Goal: Navigation & Orientation: Find specific page/section

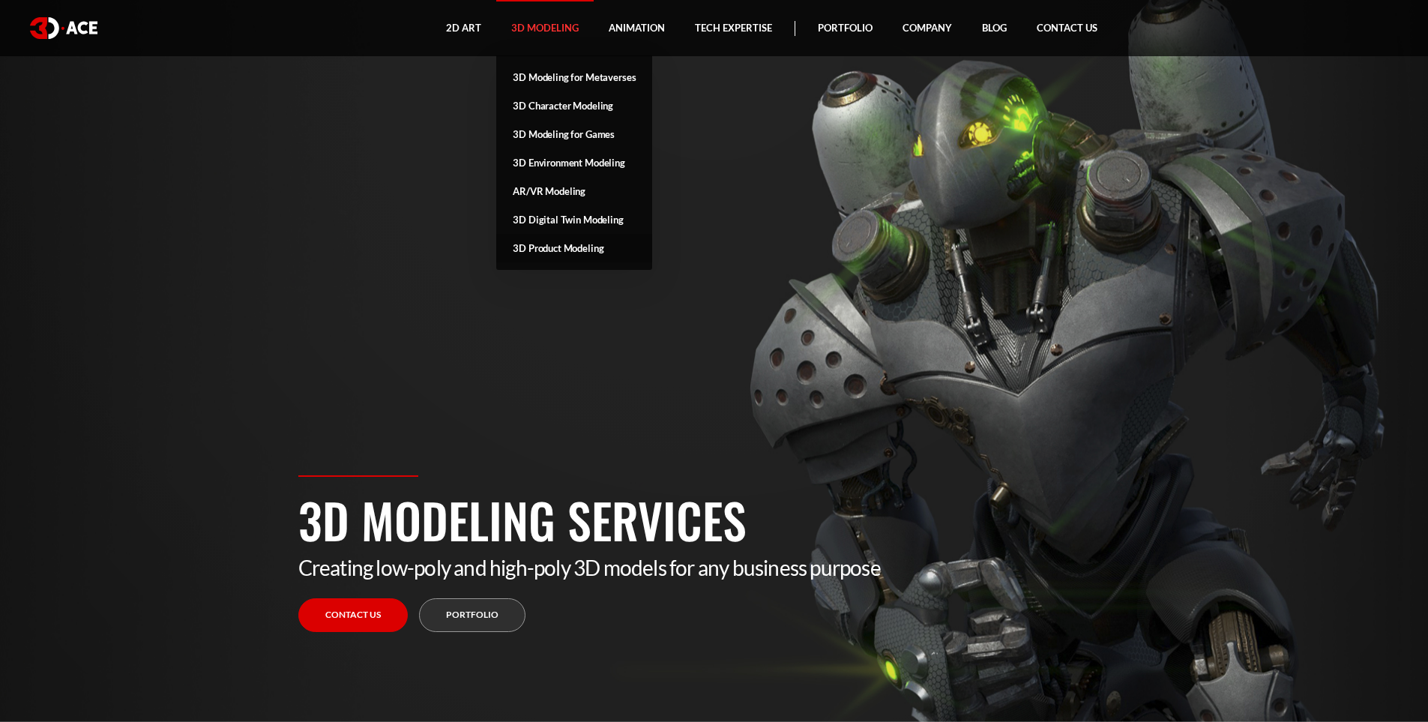
click at [576, 244] on link "3D Product Modeling" at bounding box center [574, 248] width 156 height 28
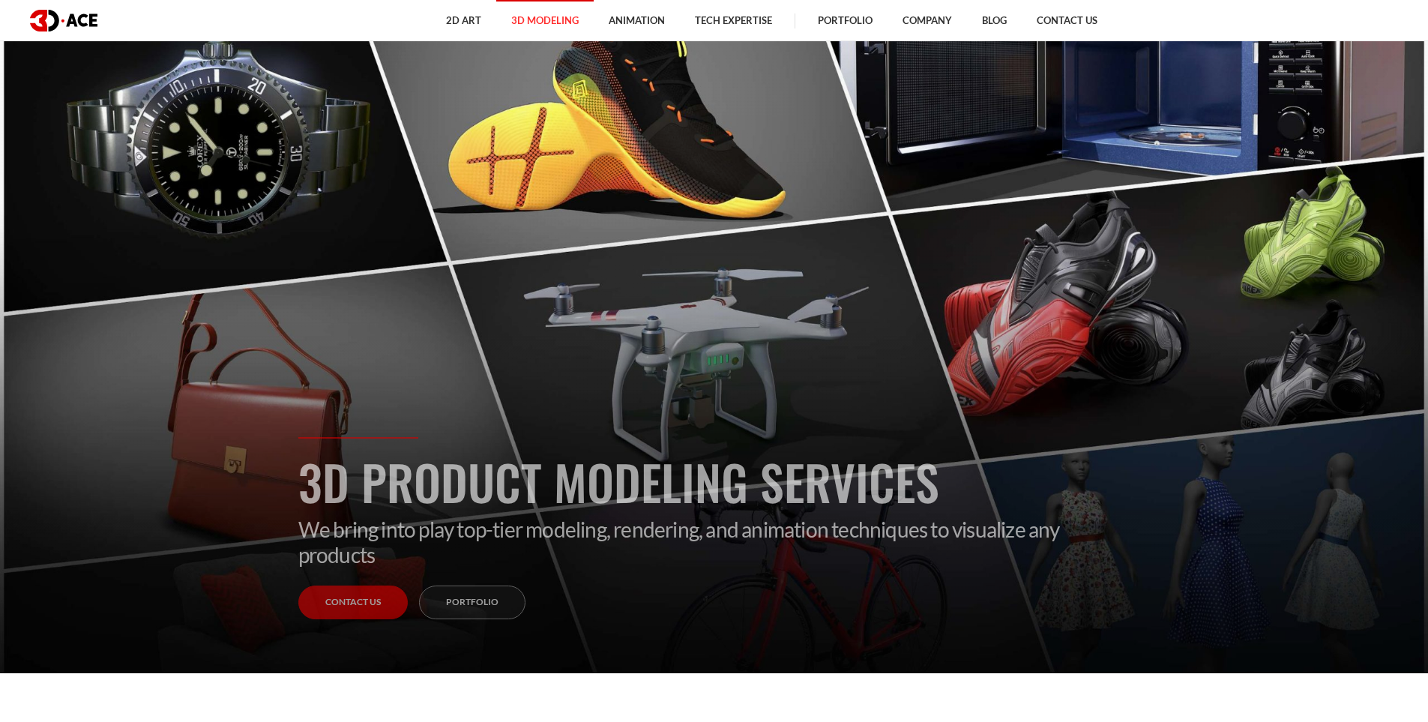
scroll to position [150, 0]
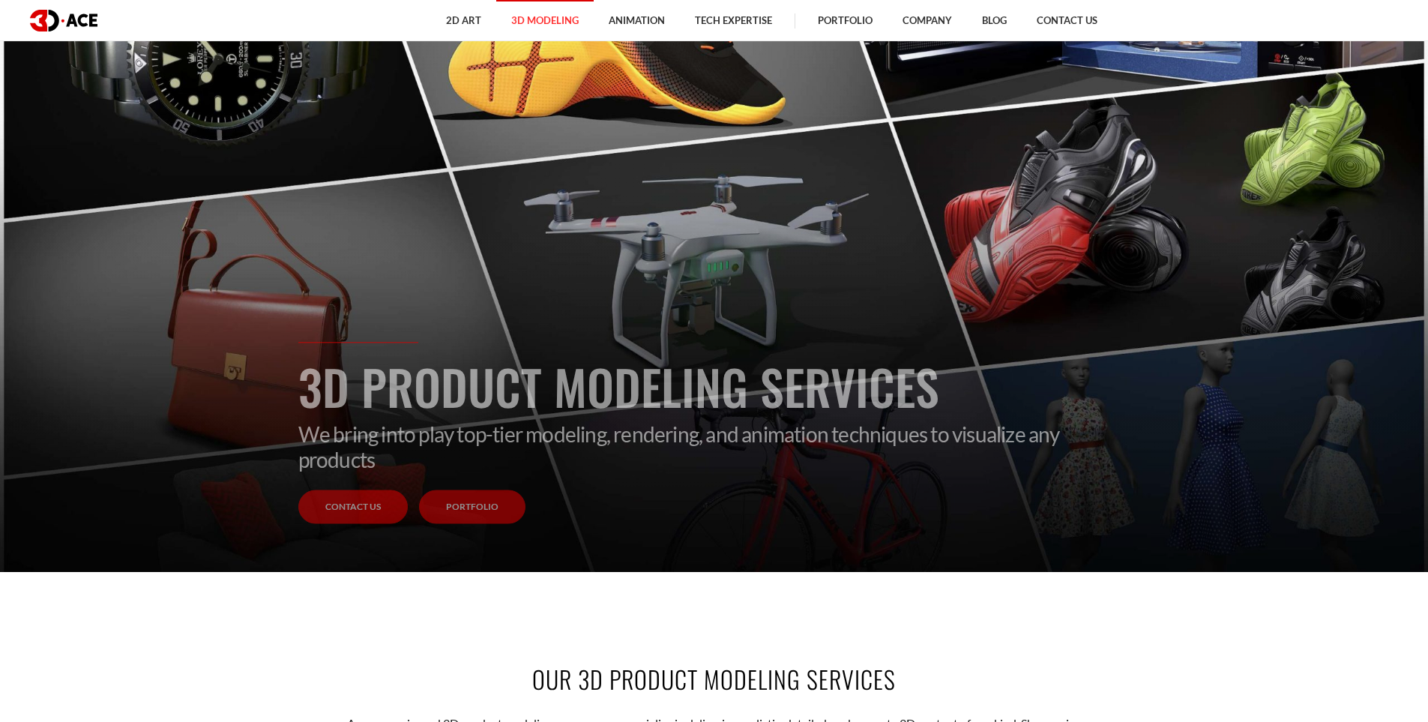
click at [491, 510] on link "Portfolio" at bounding box center [472, 507] width 106 height 34
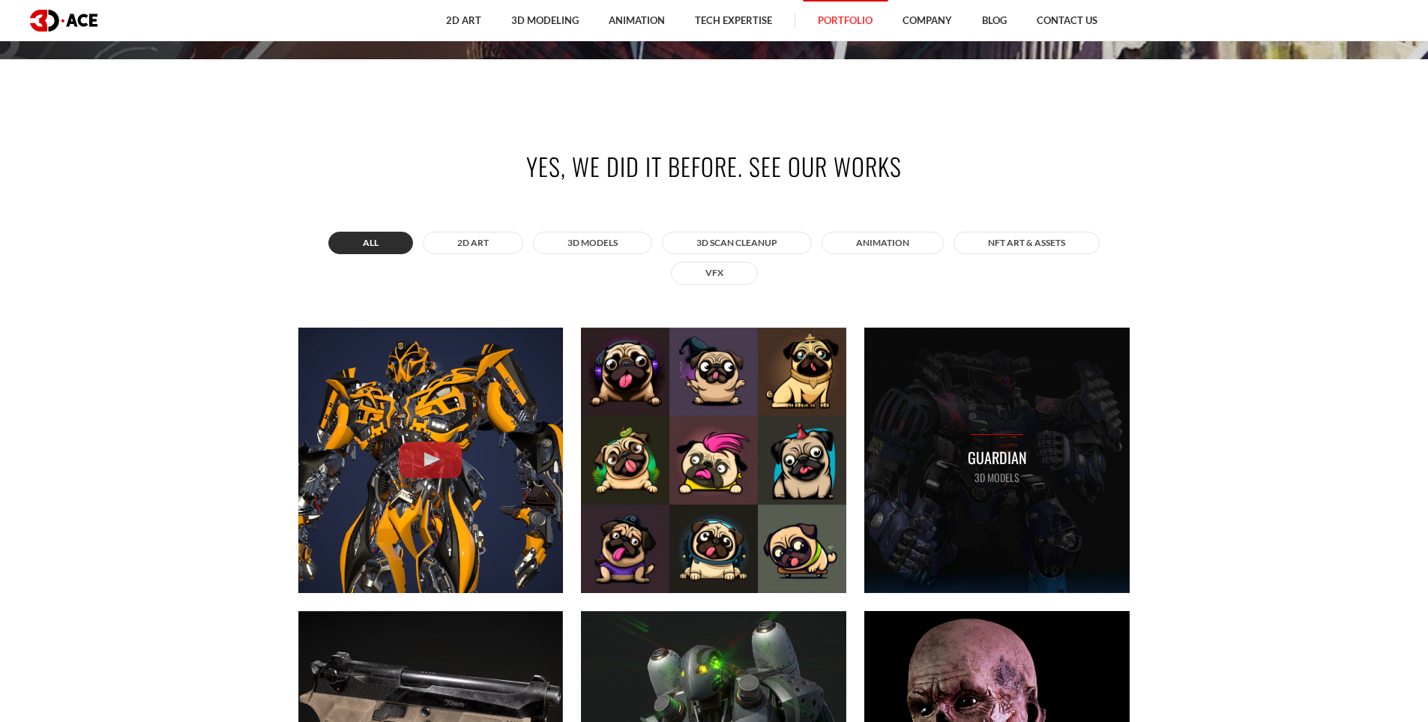
scroll to position [750, 0]
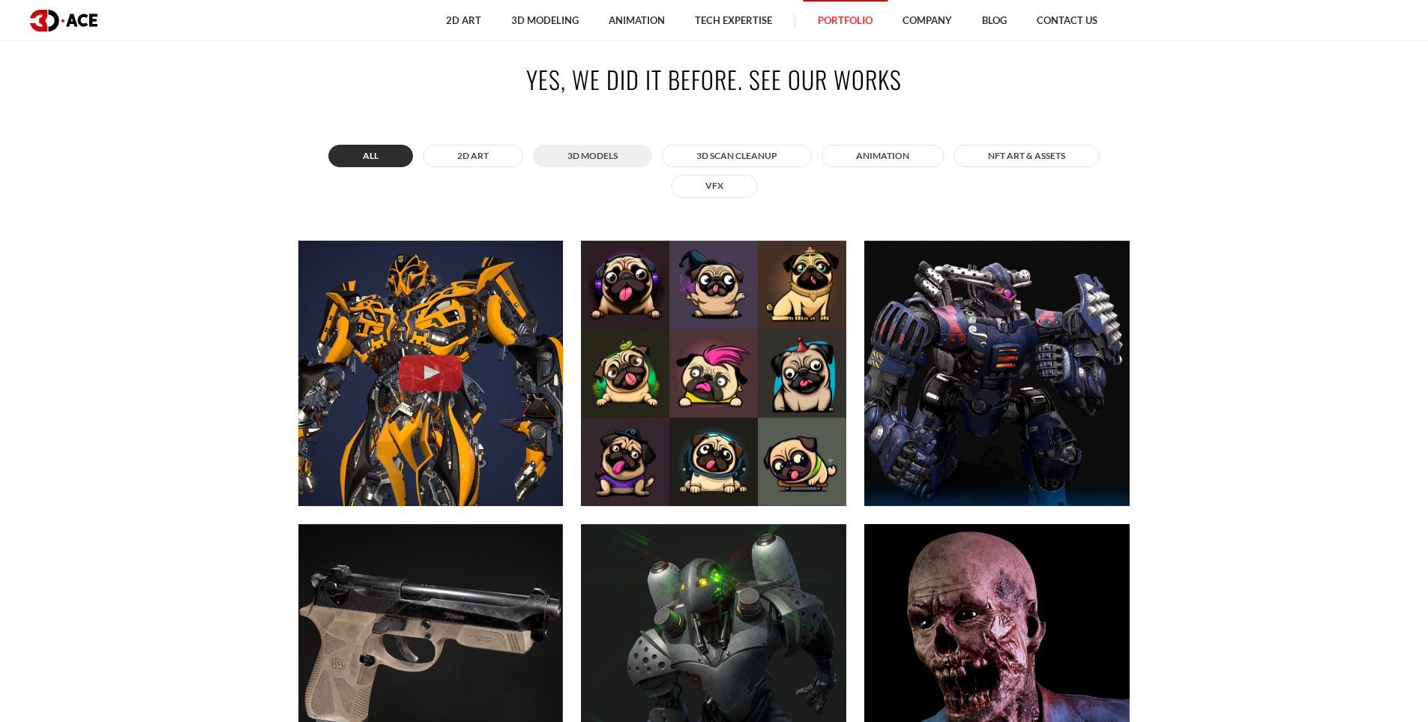
click at [610, 162] on button "3D MODELS" at bounding box center [592, 156] width 119 height 22
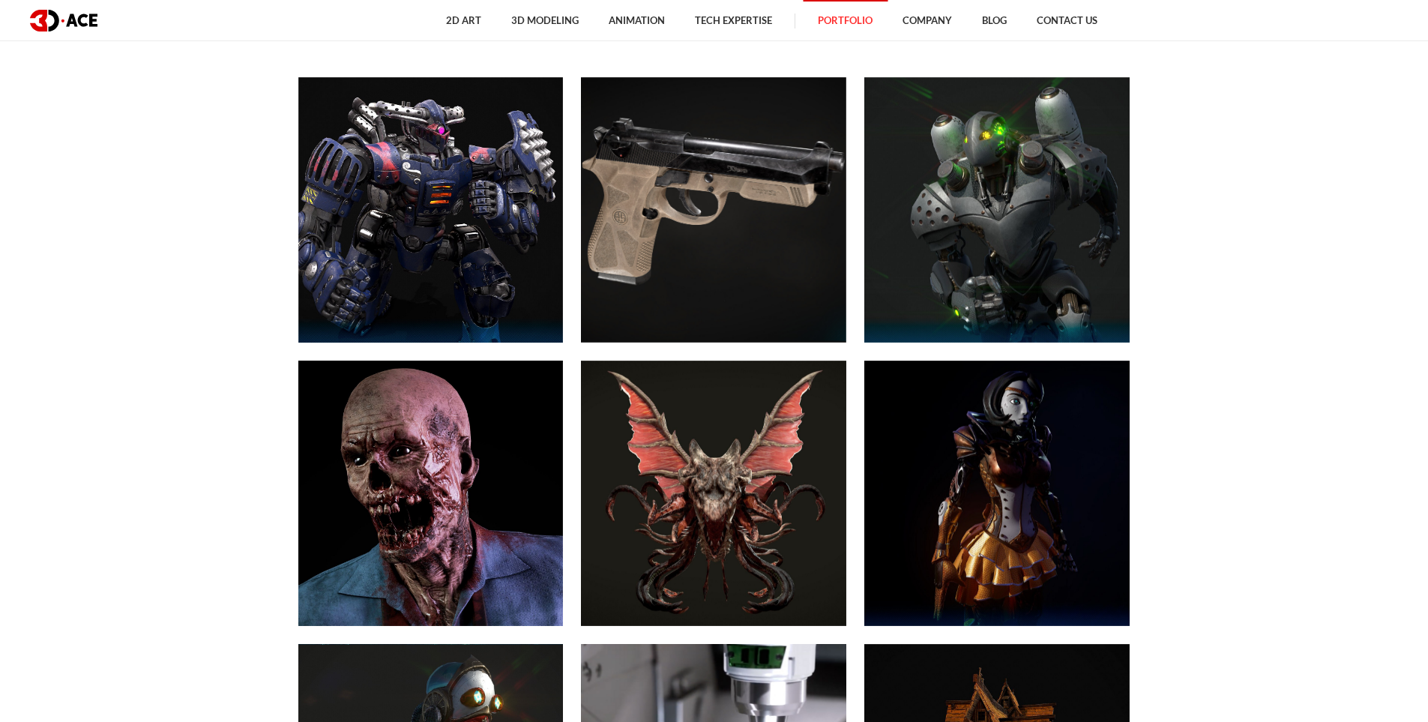
scroll to position [0, 0]
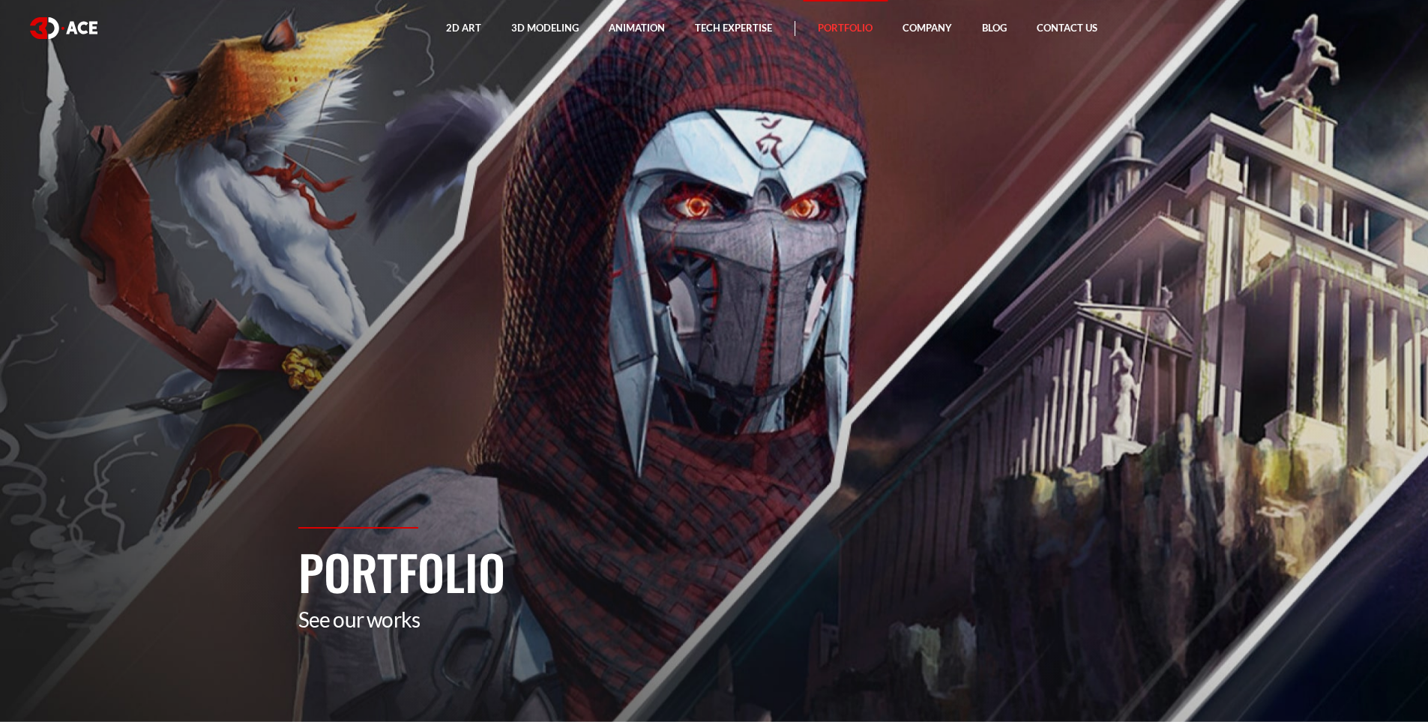
drag, startPoint x: 1115, startPoint y: 501, endPoint x: 902, endPoint y: 135, distance: 423.9
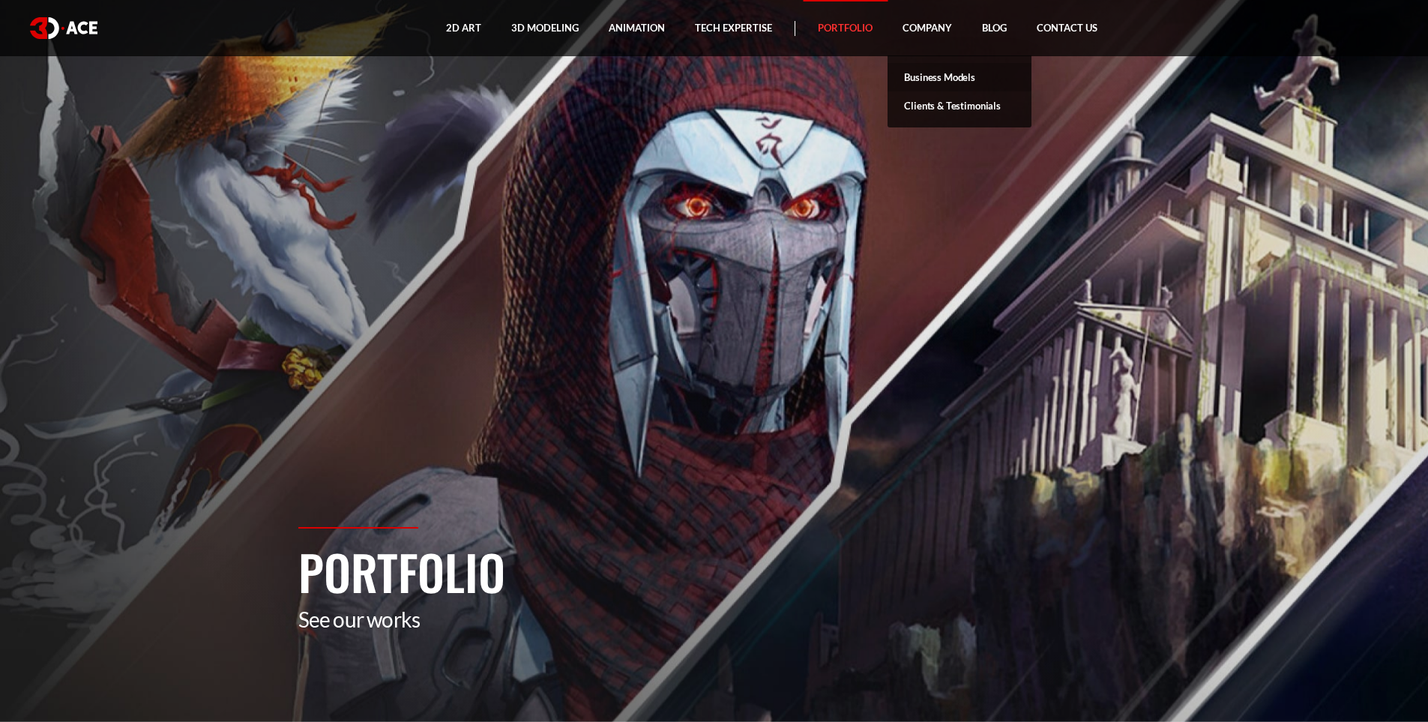
click at [925, 75] on link "Business Models" at bounding box center [959, 77] width 144 height 28
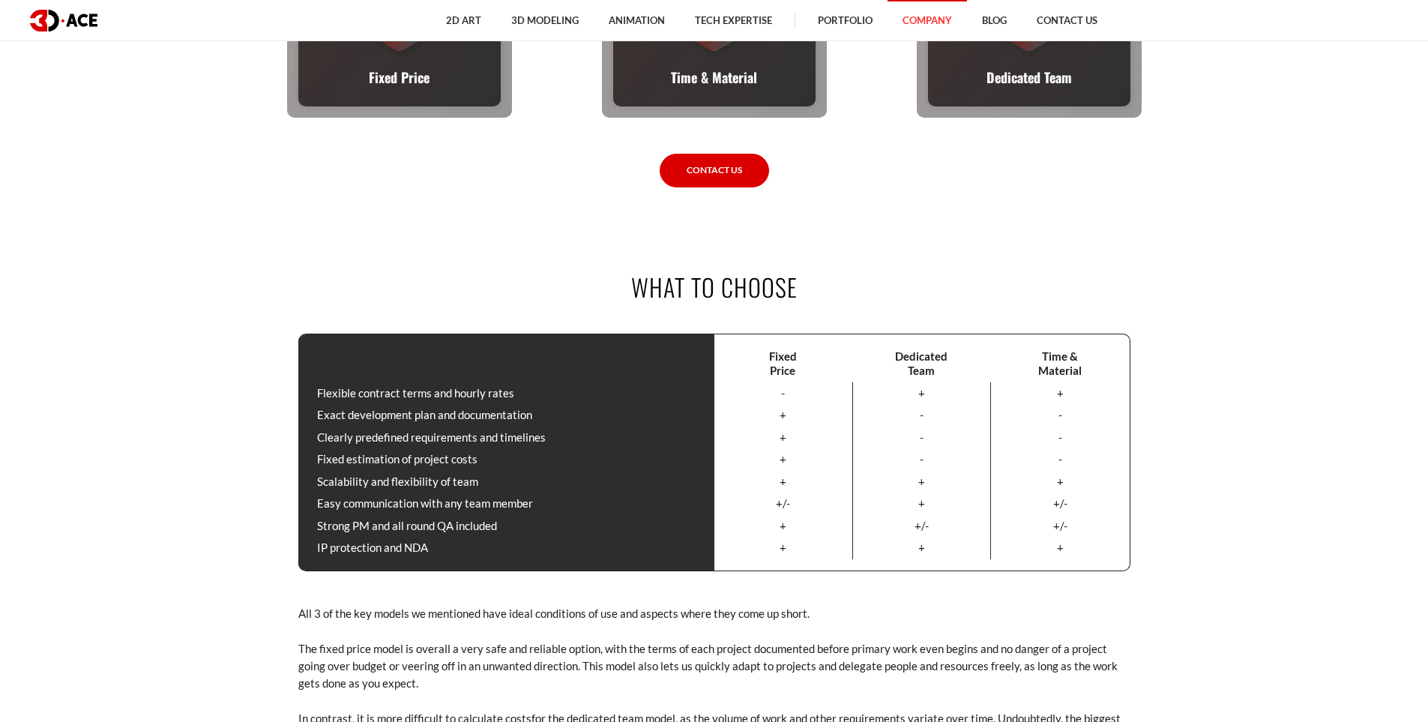
scroll to position [899, 0]
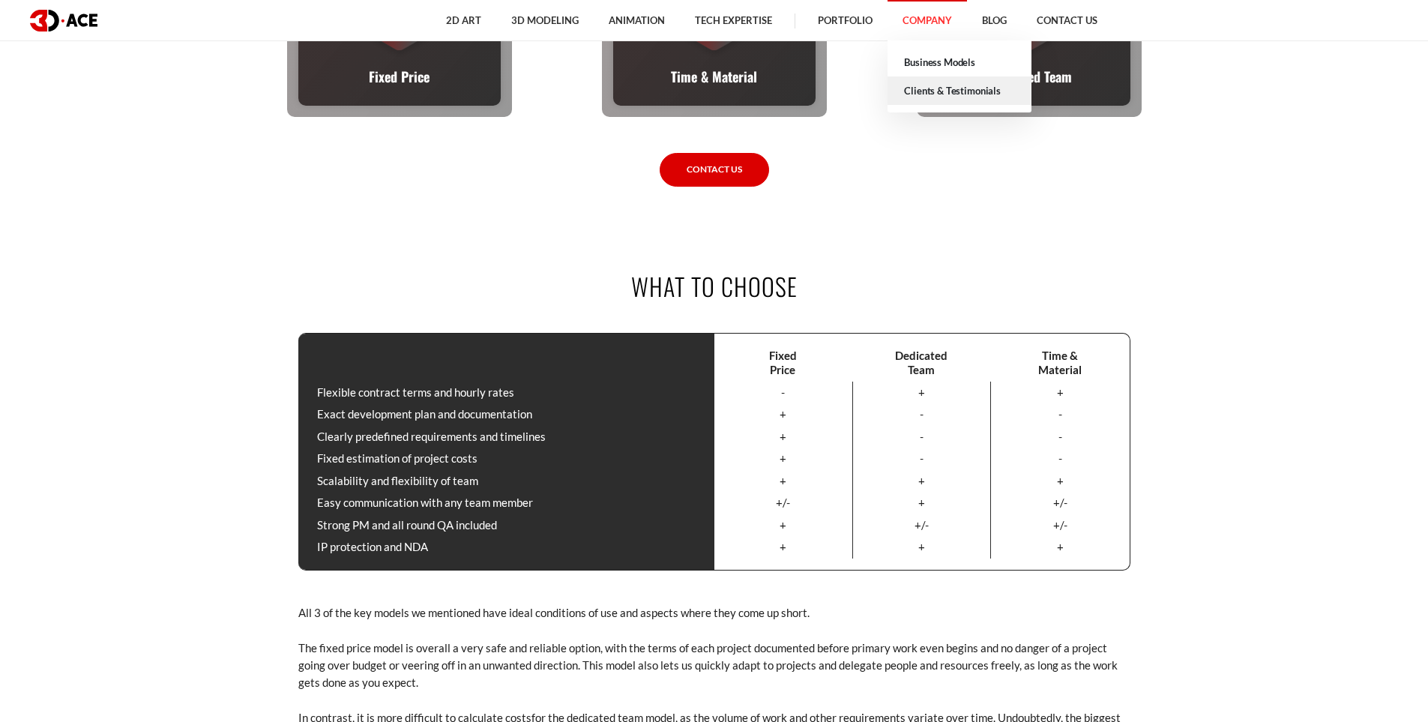
click at [931, 102] on link "Clients & Testimonials" at bounding box center [959, 90] width 144 height 28
